Goal: Task Accomplishment & Management: Use online tool/utility

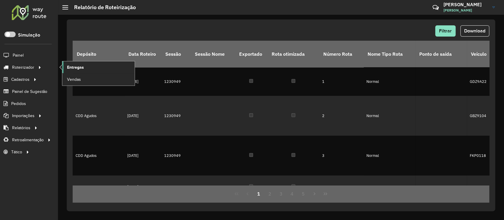
click at [64, 68] on link "Entregas" at bounding box center [98, 67] width 72 height 12
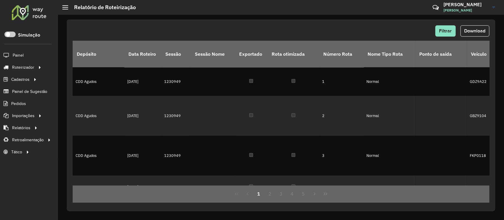
click at [25, 17] on div at bounding box center [29, 12] width 36 height 15
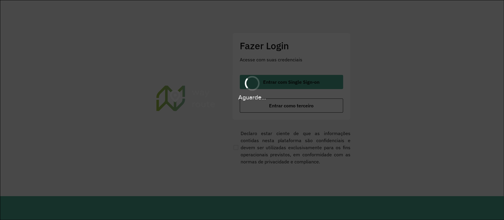
click at [263, 84] on div "Aguarde..." at bounding box center [252, 88] width 504 height 28
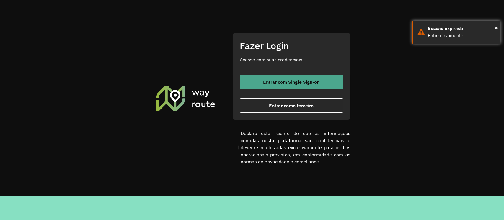
click at [267, 83] on span "Entrar com Single Sign-on" at bounding box center [291, 82] width 56 height 5
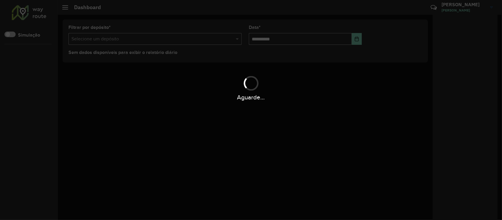
click at [215, 103] on div "Aguarde..." at bounding box center [251, 110] width 502 height 220
click at [183, 99] on div "Aguarde..." at bounding box center [251, 97] width 502 height 9
click at [90, 109] on div "Aguarde..." at bounding box center [251, 110] width 502 height 220
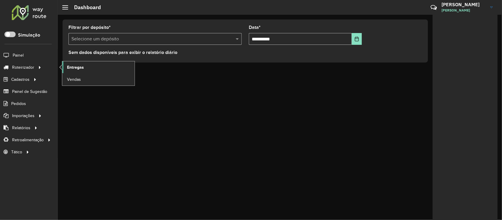
click at [75, 67] on span "Entregas" at bounding box center [75, 67] width 17 height 6
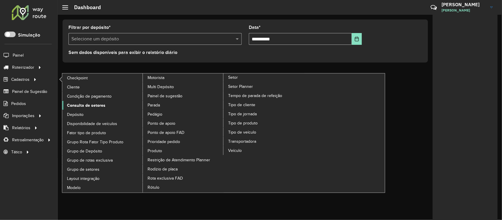
click at [85, 104] on span "Consulta de setores" at bounding box center [86, 105] width 38 height 6
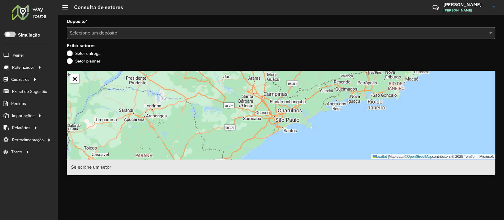
click at [183, 34] on input "text" at bounding box center [275, 33] width 410 height 7
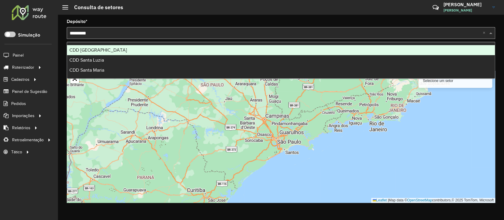
type input "*********"
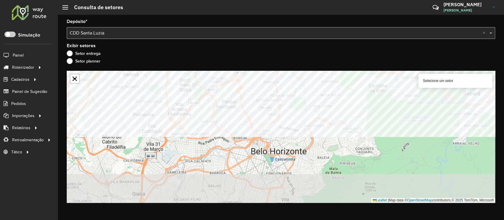
click at [303, 59] on formly-group "Depósito * Selecione um depósito × CDD Santa Luzia × Exibir setores Setor entre…" at bounding box center [281, 110] width 428 height 183
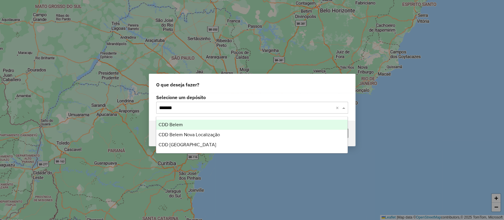
type input "********"
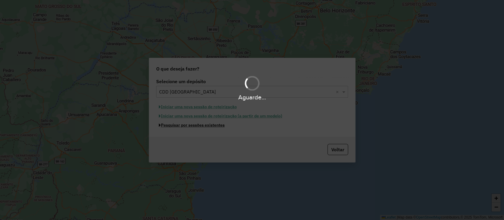
click at [156, 121] on button "Pesquisar por sessões existentes" at bounding box center [191, 125] width 71 height 9
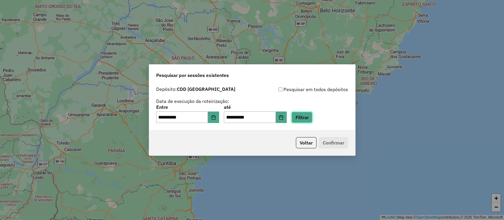
click at [312, 119] on button "Filtrar" at bounding box center [301, 117] width 21 height 11
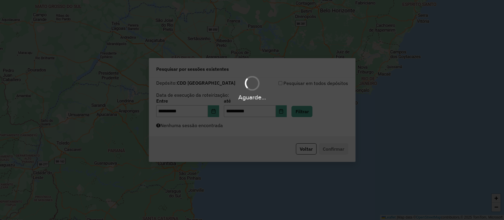
click at [240, 131] on div "Aguarde..." at bounding box center [252, 110] width 504 height 220
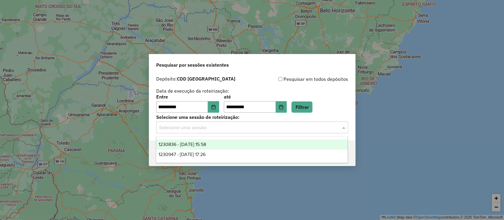
click at [258, 126] on input "text" at bounding box center [246, 127] width 174 height 7
click at [206, 145] on span "1230836 - 18/08/2025 15:58" at bounding box center [181, 144] width 47 height 5
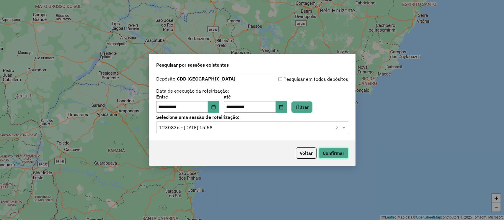
click at [337, 150] on button "Confirmar" at bounding box center [333, 152] width 29 height 11
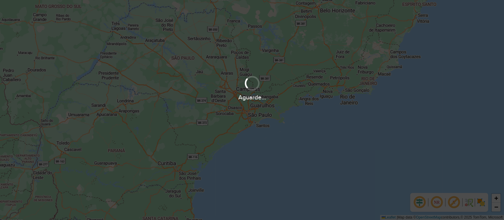
click at [270, 63] on div "Aguarde..." at bounding box center [252, 110] width 504 height 220
drag, startPoint x: 306, startPoint y: 120, endPoint x: 298, endPoint y: 125, distance: 9.4
click at [298, 125] on div "Aguarde..." at bounding box center [252, 110] width 504 height 220
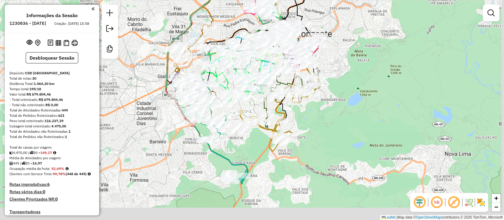
drag, startPoint x: 323, startPoint y: 147, endPoint x: 318, endPoint y: 127, distance: 20.1
click at [319, 129] on div "Janela de atendimento Grade de atendimento Capacidade Transportadoras Veículos …" at bounding box center [252, 110] width 504 height 220
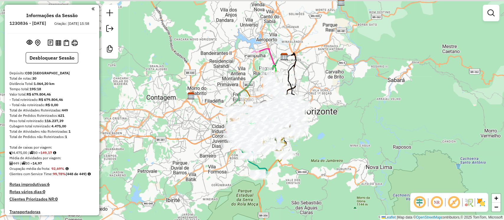
drag, startPoint x: 299, startPoint y: 124, endPoint x: 316, endPoint y: 155, distance: 35.6
click at [316, 155] on div "Janela de atendimento Grade de atendimento Capacidade Transportadoras Veículos …" at bounding box center [252, 110] width 504 height 220
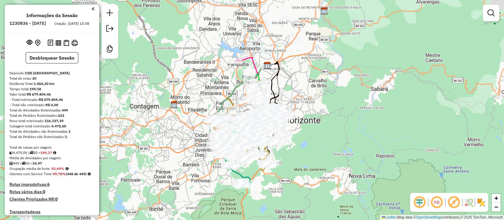
drag, startPoint x: 297, startPoint y: 153, endPoint x: 294, endPoint y: 155, distance: 3.6
click at [294, 155] on div "Janela de atendimento Grade de atendimento Capacidade Transportadoras Veículos …" at bounding box center [252, 110] width 504 height 220
drag, startPoint x: 294, startPoint y: 162, endPoint x: 294, endPoint y: 135, distance: 27.1
click at [295, 134] on div "Janela de atendimento Grade de atendimento Capacidade Transportadoras Veículos …" at bounding box center [252, 110] width 504 height 220
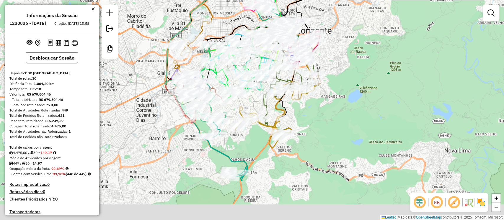
drag, startPoint x: 326, startPoint y: 173, endPoint x: 306, endPoint y: 140, distance: 38.2
click at [326, 133] on div "Janela de atendimento Grade de atendimento Capacidade Transportadoras Veículos …" at bounding box center [252, 110] width 504 height 220
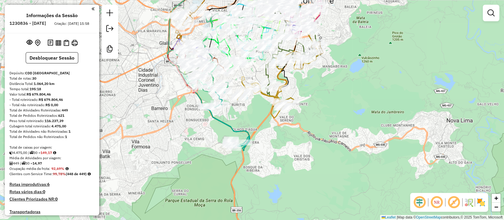
click at [280, 141] on div "Janela de atendimento Grade de atendimento Capacidade Transportadoras Veículos …" at bounding box center [252, 110] width 504 height 220
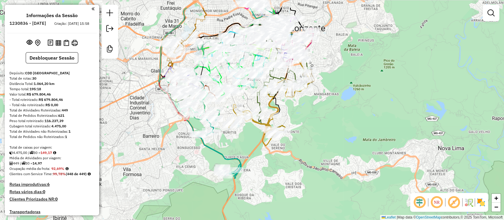
drag, startPoint x: 311, startPoint y: 120, endPoint x: 302, endPoint y: 152, distance: 32.9
click at [302, 152] on div "Janela de atendimento Grade de atendimento Capacidade Transportadoras Veículos …" at bounding box center [252, 110] width 504 height 220
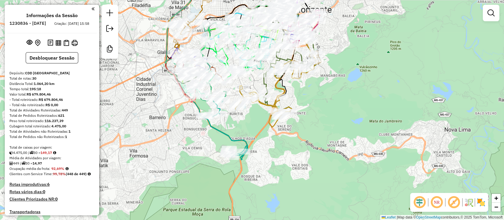
drag, startPoint x: 246, startPoint y: 153, endPoint x: 253, endPoint y: 132, distance: 21.6
click at [253, 132] on div "Janela de atendimento Grade de atendimento Capacidade Transportadoras Veículos …" at bounding box center [252, 110] width 504 height 220
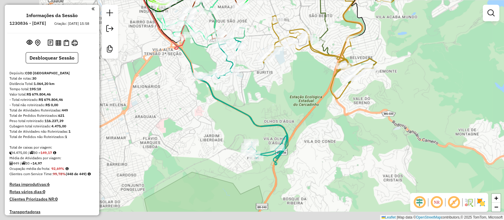
drag, startPoint x: 243, startPoint y: 160, endPoint x: 289, endPoint y: 114, distance: 65.1
click at [289, 114] on div "Janela de atendimento Grade de atendimento Capacidade Transportadoras Veículos …" at bounding box center [252, 110] width 504 height 220
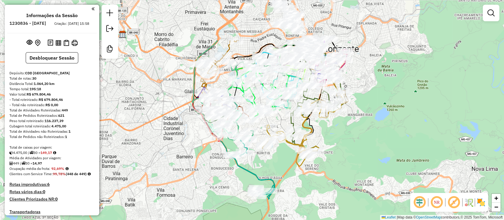
drag, startPoint x: 274, startPoint y: 106, endPoint x: 278, endPoint y: 176, distance: 69.5
click at [278, 176] on div "Janela de atendimento Grade de atendimento Capacidade Transportadoras Veículos …" at bounding box center [252, 110] width 504 height 220
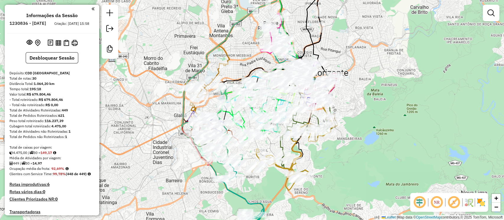
drag, startPoint x: 183, startPoint y: 109, endPoint x: 172, endPoint y: 126, distance: 19.9
click at [172, 126] on div "Janela de atendimento Grade de atendimento Capacidade Transportadoras Veículos …" at bounding box center [252, 110] width 504 height 220
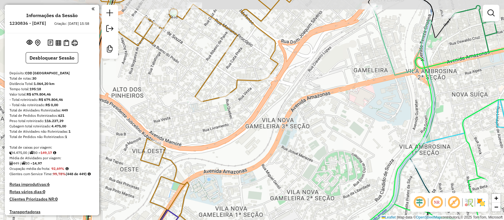
drag, startPoint x: 229, startPoint y: 113, endPoint x: 233, endPoint y: 127, distance: 15.0
click at [233, 127] on div "Janela de atendimento Grade de atendimento Capacidade Transportadoras Veículos …" at bounding box center [252, 110] width 504 height 220
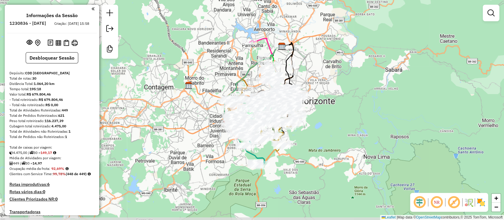
drag, startPoint x: 332, startPoint y: 128, endPoint x: 317, endPoint y: 124, distance: 16.1
click at [317, 124] on div "Janela de atendimento Grade de atendimento Capacidade Transportadoras Veículos …" at bounding box center [252, 110] width 504 height 220
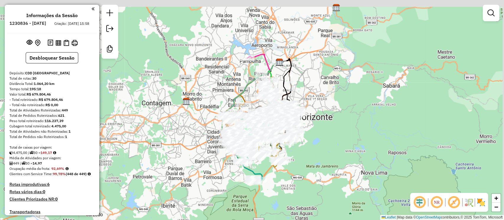
drag, startPoint x: 318, startPoint y: 134, endPoint x: 316, endPoint y: 150, distance: 16.1
click at [316, 150] on div "Janela de atendimento Grade de atendimento Capacidade Transportadoras Veículos …" at bounding box center [252, 110] width 504 height 220
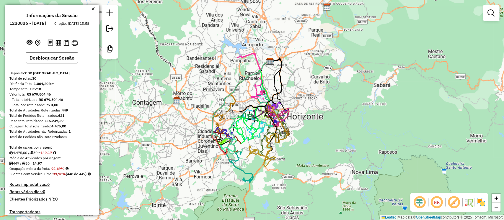
drag, startPoint x: 342, startPoint y: 133, endPoint x: 333, endPoint y: 133, distance: 9.5
click at [333, 133] on div "Janela de atendimento Grade de atendimento Capacidade Transportadoras Veículos …" at bounding box center [252, 110] width 504 height 220
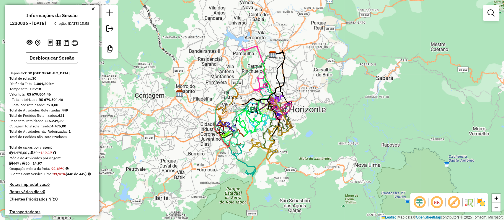
click at [315, 143] on div "Janela de atendimento Grade de atendimento Capacidade Transportadoras Veículos …" at bounding box center [252, 110] width 504 height 220
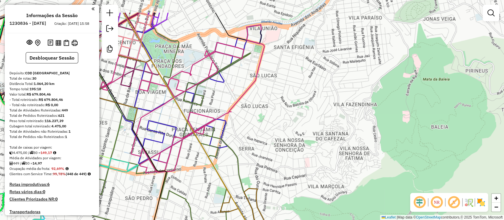
drag, startPoint x: 292, startPoint y: 93, endPoint x: 281, endPoint y: 128, distance: 36.5
click at [281, 128] on div "Janela de atendimento Grade de atendimento Capacidade Transportadoras Veículos …" at bounding box center [252, 110] width 504 height 220
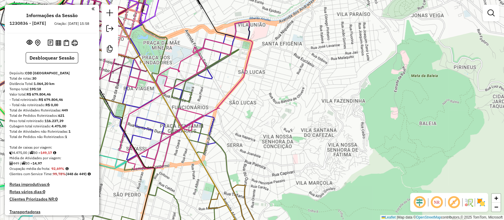
drag, startPoint x: 296, startPoint y: 113, endPoint x: 284, endPoint y: 109, distance: 12.3
click at [284, 109] on div "Janela de atendimento Grade de atendimento Capacidade Transportadoras Veículos …" at bounding box center [252, 110] width 504 height 220
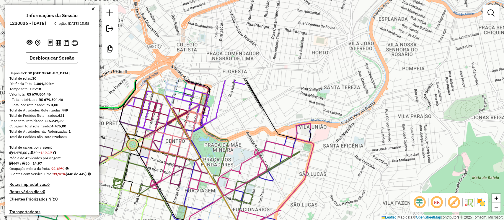
drag, startPoint x: 265, startPoint y: 94, endPoint x: 326, endPoint y: 196, distance: 118.9
click at [326, 196] on div "Janela de atendimento Grade de atendimento Capacidade Transportadoras Veículos …" at bounding box center [252, 110] width 504 height 220
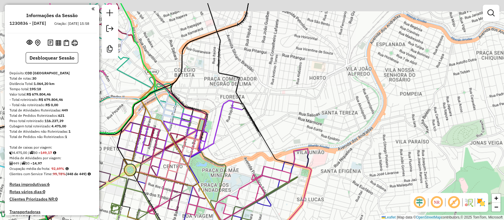
drag, startPoint x: 316, startPoint y: 96, endPoint x: 314, endPoint y: 121, distance: 25.5
click at [314, 121] on div "Janela de atendimento Grade de atendimento Capacidade Transportadoras Veículos …" at bounding box center [252, 110] width 504 height 220
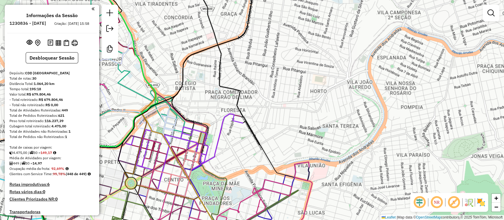
drag, startPoint x: 281, startPoint y: 91, endPoint x: 282, endPoint y: 106, distance: 15.1
click at [282, 106] on div "Janela de atendimento Grade de atendimento Capacidade Transportadoras Veículos …" at bounding box center [252, 110] width 504 height 220
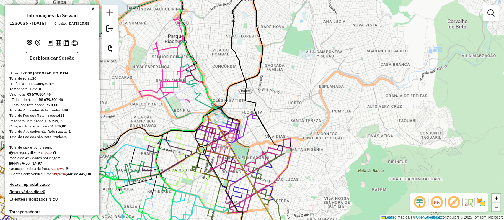
drag, startPoint x: 276, startPoint y: 123, endPoint x: 294, endPoint y: 127, distance: 19.0
click at [294, 127] on div "Janela de atendimento Grade de atendimento Capacidade Transportadoras Veículos …" at bounding box center [252, 110] width 504 height 220
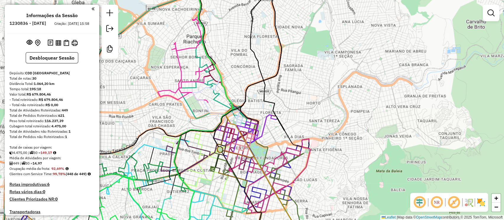
drag, startPoint x: 293, startPoint y: 119, endPoint x: 303, endPoint y: 118, distance: 9.3
click at [303, 118] on div "Janela de atendimento Grade de atendimento Capacidade Transportadoras Veículos …" at bounding box center [252, 110] width 504 height 220
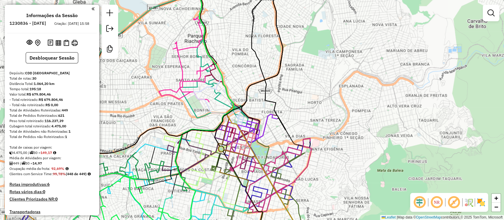
drag, startPoint x: 296, startPoint y: 125, endPoint x: 298, endPoint y: 123, distance: 3.0
click at [298, 123] on div "Janela de atendimento Grade de atendimento Capacidade Transportadoras Veículos …" at bounding box center [252, 110] width 504 height 220
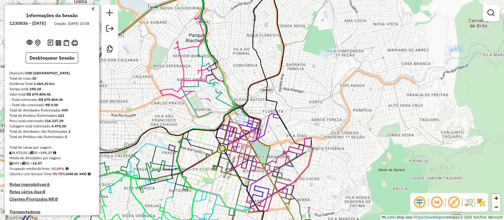
click at [478, 200] on img at bounding box center [480, 202] width 9 height 9
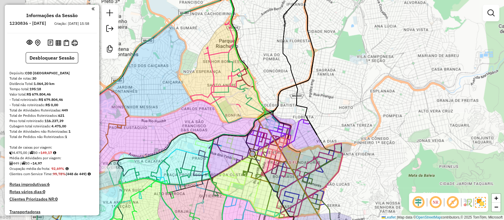
drag, startPoint x: 314, startPoint y: 121, endPoint x: 344, endPoint y: 126, distance: 30.6
click at [344, 126] on div "Janela de atendimento Grade de atendimento Capacidade Transportadoras Veículos …" at bounding box center [252, 110] width 504 height 220
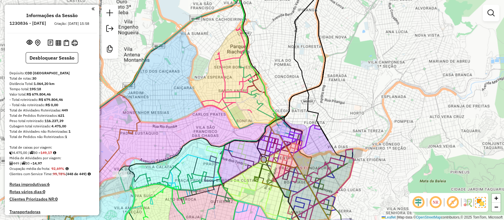
drag, startPoint x: 332, startPoint y: 117, endPoint x: 343, endPoint y: 122, distance: 12.5
click at [343, 122] on div "Janela de atendimento Grade de atendimento Capacidade Transportadoras Veículos …" at bounding box center [252, 110] width 504 height 220
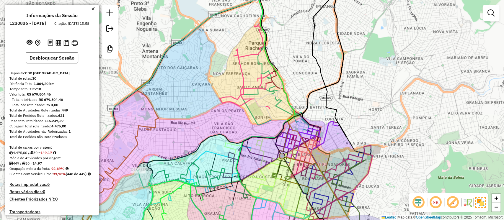
drag, startPoint x: 190, startPoint y: 127, endPoint x: 281, endPoint y: 96, distance: 96.8
click at [281, 96] on div "Janela de atendimento Grade de atendimento Capacidade Transportadoras Veículos …" at bounding box center [252, 110] width 504 height 220
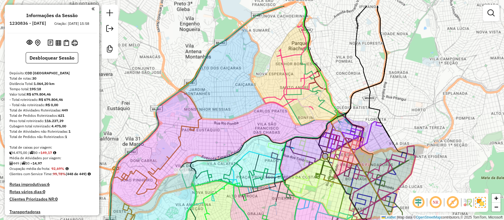
drag, startPoint x: 320, startPoint y: 91, endPoint x: 289, endPoint y: 119, distance: 41.8
click at [289, 119] on div "Janela de atendimento Grade de atendimento Capacidade Transportadoras Veículos …" at bounding box center [252, 110] width 504 height 220
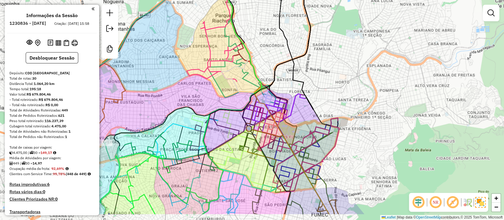
drag, startPoint x: 373, startPoint y: 149, endPoint x: 295, endPoint y: 120, distance: 82.8
click at [295, 120] on div "Janela de atendimento Grade de atendimento Capacidade Transportadoras Veículos …" at bounding box center [252, 110] width 504 height 220
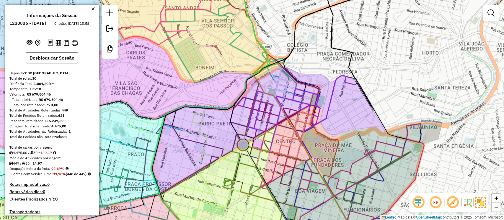
click at [381, 150] on icon at bounding box center [341, 183] width 163 height 118
select select "**********"
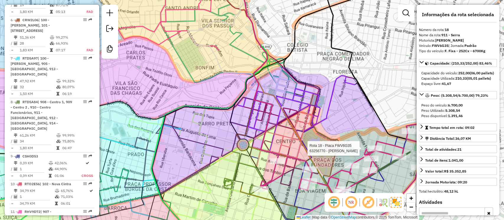
scroll to position [834, 0]
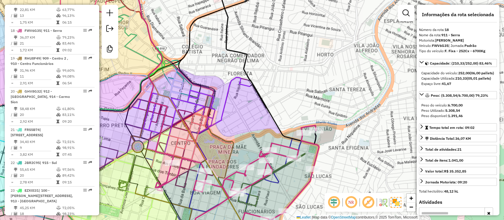
drag, startPoint x: 363, startPoint y: 144, endPoint x: 265, endPoint y: 131, distance: 98.8
click at [260, 140] on div "Janela de atendimento Grade de atendimento Capacidade Transportadoras Veículos …" at bounding box center [252, 110] width 504 height 220
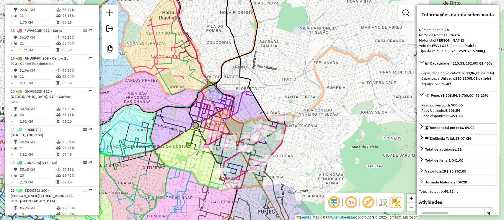
click at [167, 123] on icon at bounding box center [173, 127] width 73 height 51
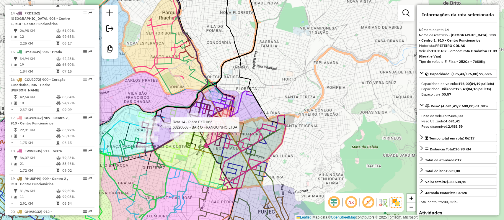
scroll to position [708, 0]
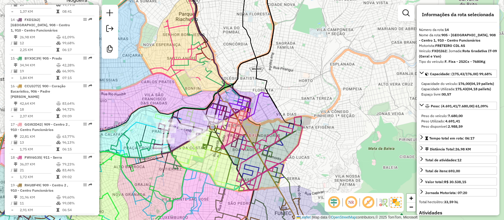
drag, startPoint x: 273, startPoint y: 143, endPoint x: 290, endPoint y: 144, distance: 16.9
click at [290, 144] on div "Janela de atendimento Grade de atendimento Capacidade Transportadoras Veículos …" at bounding box center [252, 110] width 504 height 220
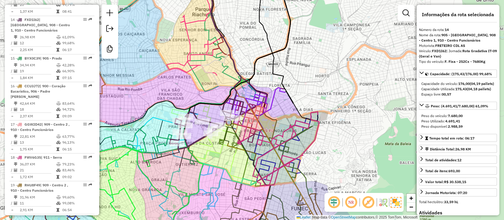
drag, startPoint x: 301, startPoint y: 114, endPoint x: 317, endPoint y: 109, distance: 17.2
click at [317, 112] on icon at bounding box center [278, 149] width 82 height 74
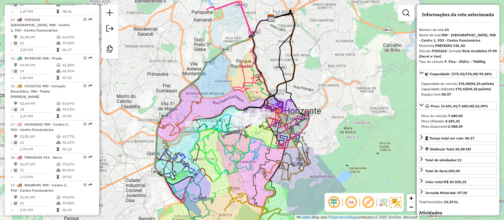
drag, startPoint x: 296, startPoint y: 104, endPoint x: 320, endPoint y: 105, distance: 23.6
click at [320, 105] on div "Janela de atendimento Grade de atendimento Capacidade Transportadoras Veículos …" at bounding box center [252, 110] width 504 height 220
